Goal: Navigation & Orientation: Understand site structure

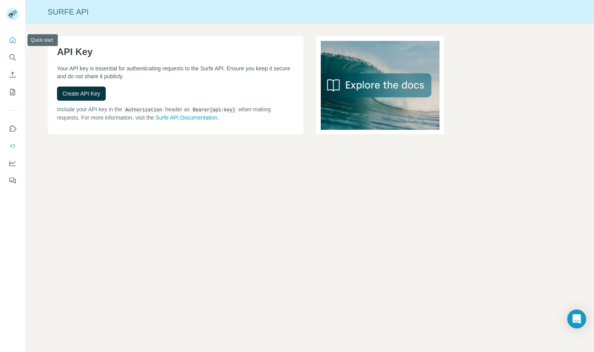
click at [15, 39] on icon "Quick start" at bounding box center [13, 40] width 8 height 8
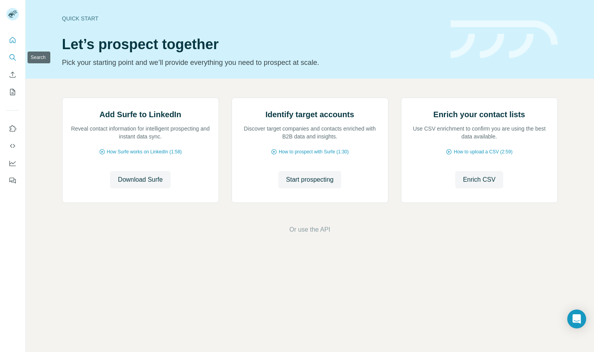
click at [13, 57] on icon "Search" at bounding box center [13, 58] width 8 height 8
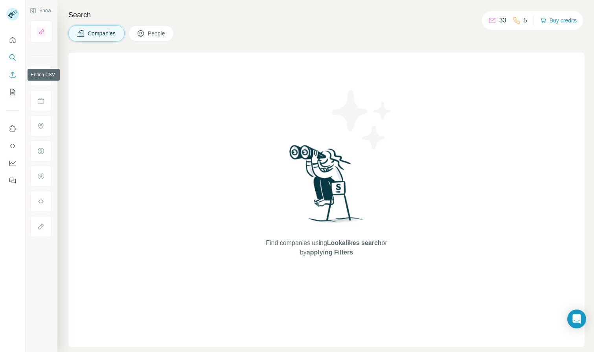
click at [13, 74] on icon "Enrich CSV" at bounding box center [13, 75] width 8 height 8
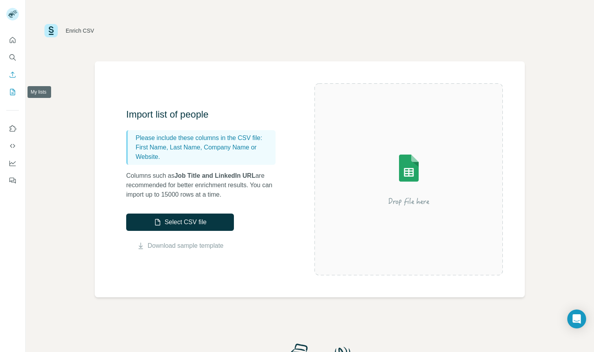
click at [14, 93] on icon "My lists" at bounding box center [13, 92] width 8 height 8
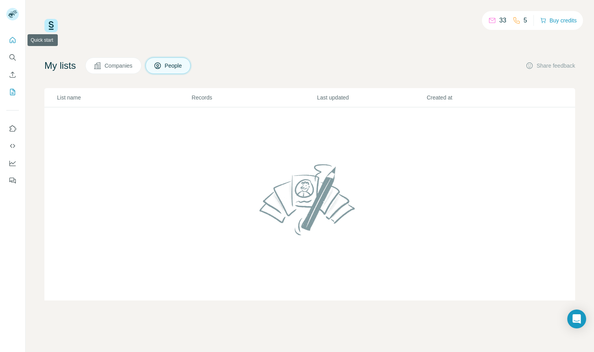
click at [7, 44] on button "Quick start" at bounding box center [12, 40] width 13 height 14
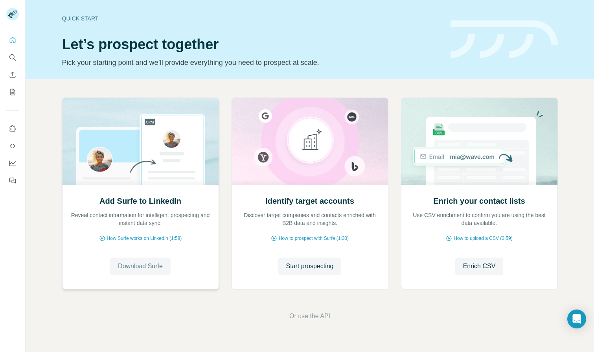
click at [147, 269] on span "Download Surfe" at bounding box center [140, 266] width 45 height 9
click at [151, 262] on span "Download Surfe" at bounding box center [140, 266] width 45 height 9
click at [69, 24] on div "Quick start Let’s prospect together Pick your starting point and we’ll provide …" at bounding box center [251, 39] width 379 height 57
click at [9, 41] on icon "Quick start" at bounding box center [13, 40] width 8 height 8
click at [9, 59] on icon "Search" at bounding box center [13, 58] width 8 height 8
